Goal: Use online tool/utility: Utilize a website feature to perform a specific function

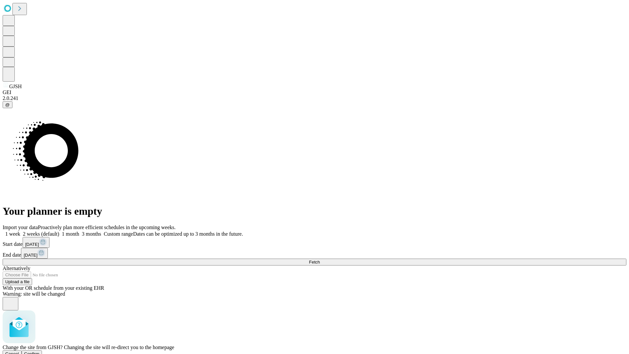
click at [40, 351] on span "Confirm" at bounding box center [31, 353] width 15 height 5
click at [20, 231] on label "1 week" at bounding box center [12, 234] width 18 height 6
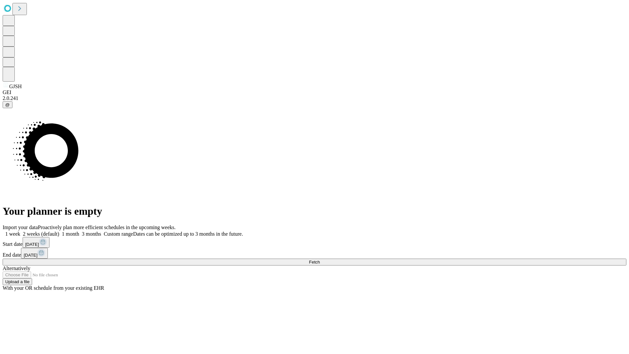
click at [320, 260] on span "Fetch" at bounding box center [314, 262] width 11 height 5
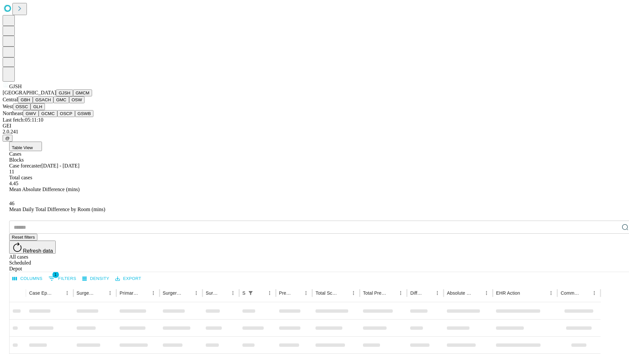
click at [73, 96] on button "GMCM" at bounding box center [82, 92] width 19 height 7
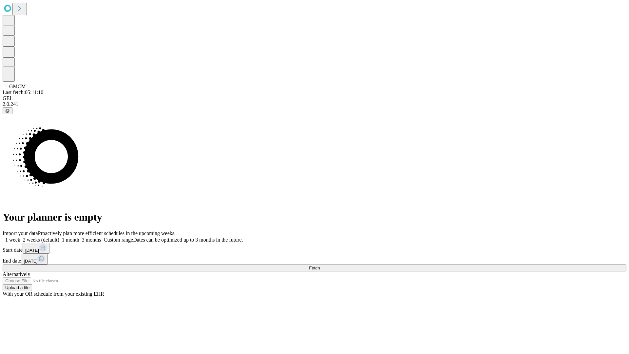
click at [20, 237] on label "1 week" at bounding box center [12, 240] width 18 height 6
click at [320, 265] on span "Fetch" at bounding box center [314, 267] width 11 height 5
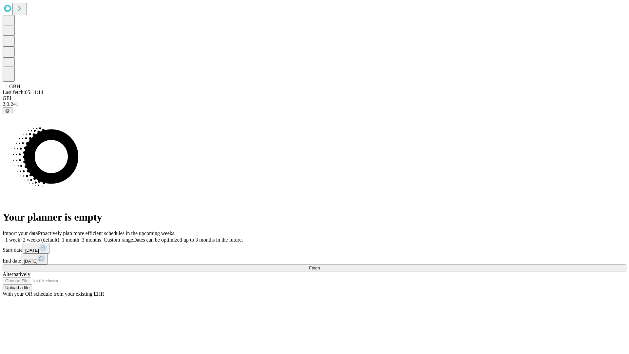
click at [20, 237] on label "1 week" at bounding box center [12, 240] width 18 height 6
click at [320, 265] on span "Fetch" at bounding box center [314, 267] width 11 height 5
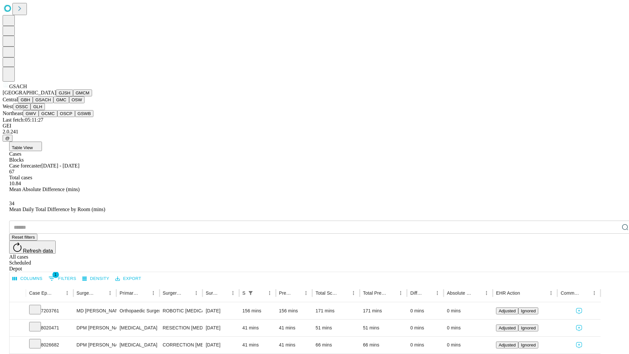
click at [53, 103] on button "GMC" at bounding box center [60, 99] width 15 height 7
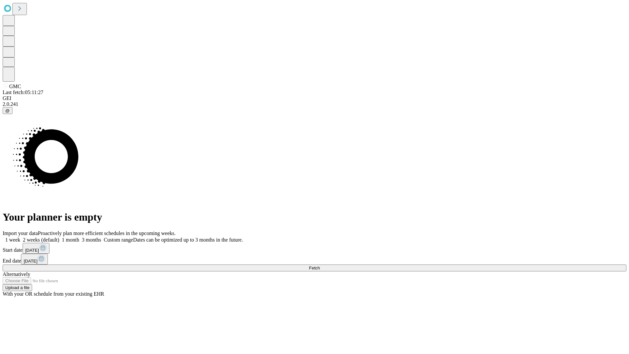
click at [20, 237] on label "1 week" at bounding box center [12, 240] width 18 height 6
click at [320, 265] on span "Fetch" at bounding box center [314, 267] width 11 height 5
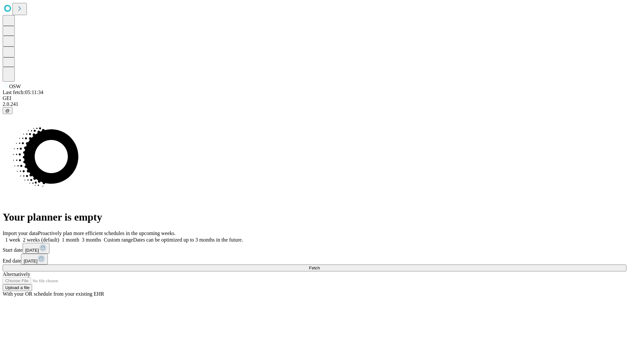
click at [20, 237] on label "1 week" at bounding box center [12, 240] width 18 height 6
click at [320, 265] on span "Fetch" at bounding box center [314, 267] width 11 height 5
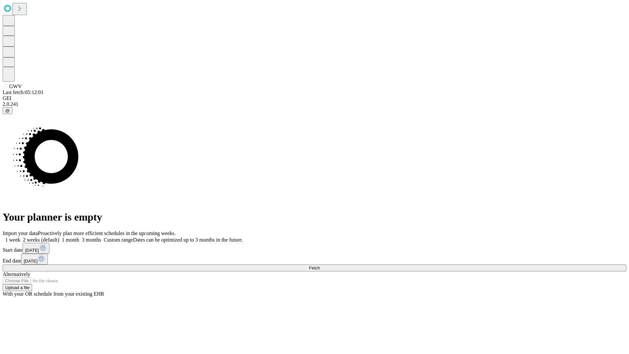
click at [20, 237] on label "1 week" at bounding box center [12, 240] width 18 height 6
click at [320, 265] on span "Fetch" at bounding box center [314, 267] width 11 height 5
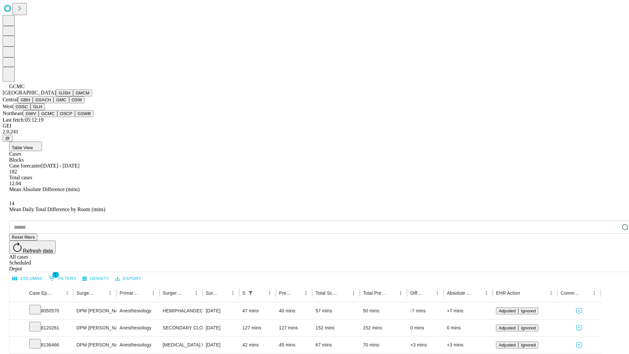
click at [57, 117] on button "OSCP" at bounding box center [66, 113] width 18 height 7
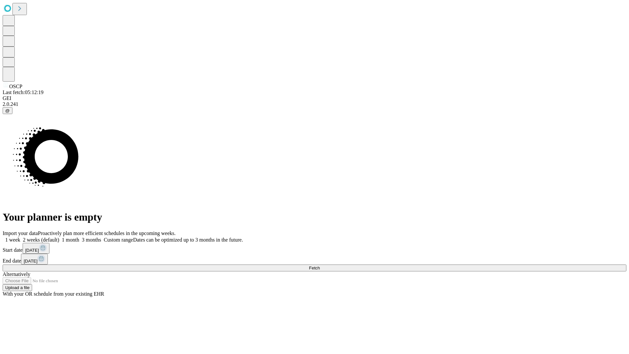
click at [20, 237] on label "1 week" at bounding box center [12, 240] width 18 height 6
click at [320, 265] on span "Fetch" at bounding box center [314, 267] width 11 height 5
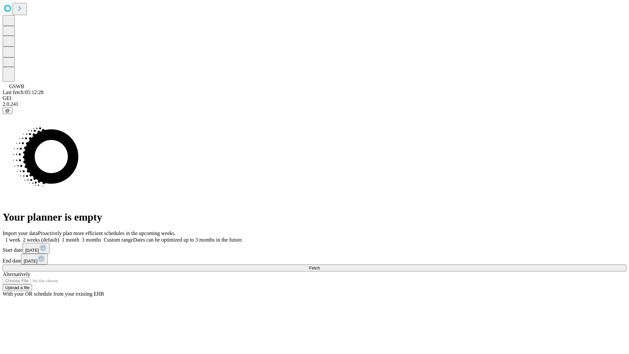
click at [320, 265] on span "Fetch" at bounding box center [314, 267] width 11 height 5
